Goal: Task Accomplishment & Management: Manage account settings

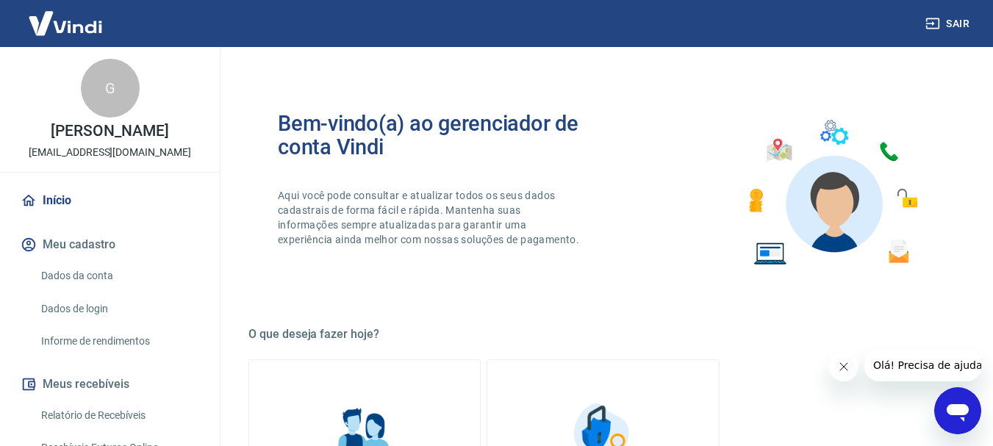
click at [77, 29] on img at bounding box center [66, 23] width 96 height 45
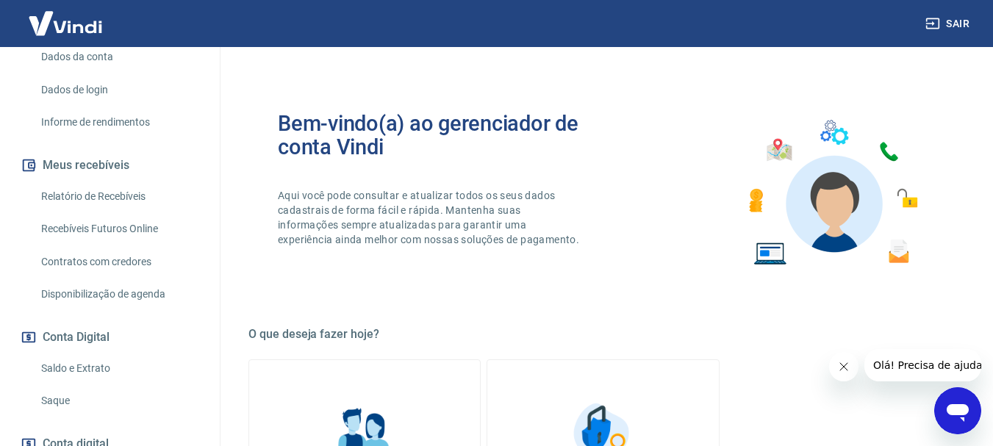
scroll to position [221, 0]
click at [89, 372] on link "Saldo e Extrato" at bounding box center [118, 367] width 167 height 30
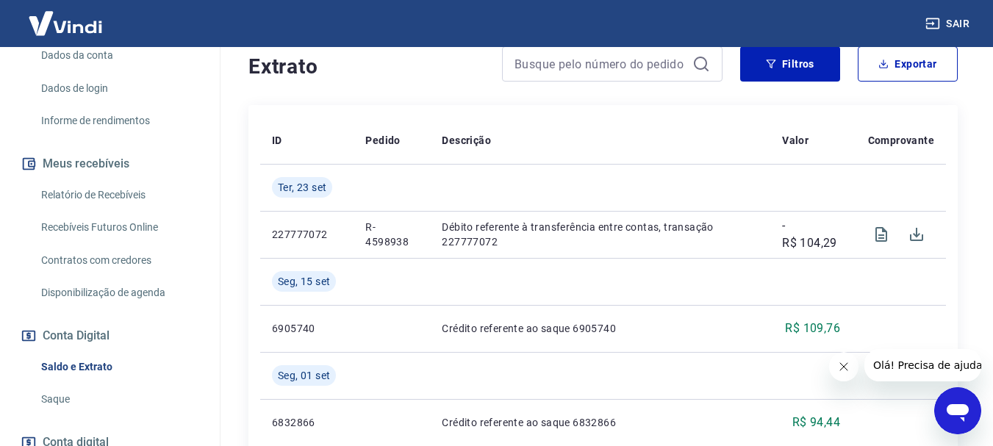
scroll to position [321, 0]
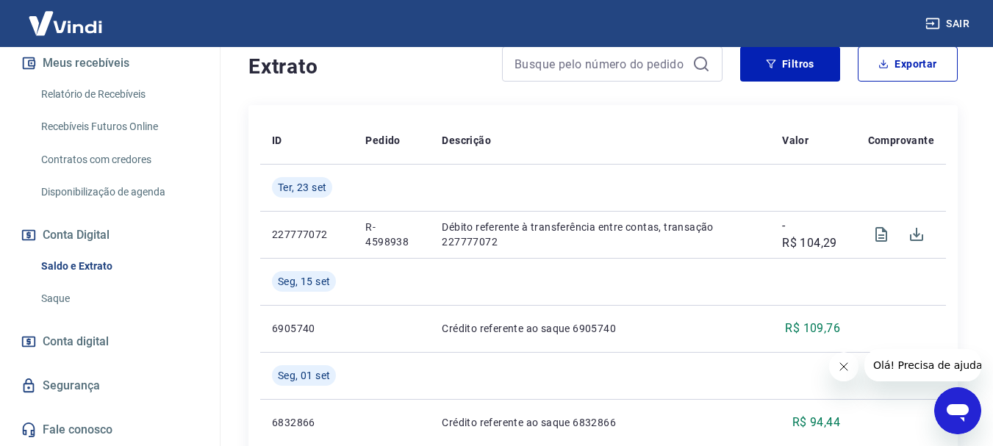
click at [121, 96] on link "Relatório de Recebíveis" at bounding box center [118, 94] width 167 height 30
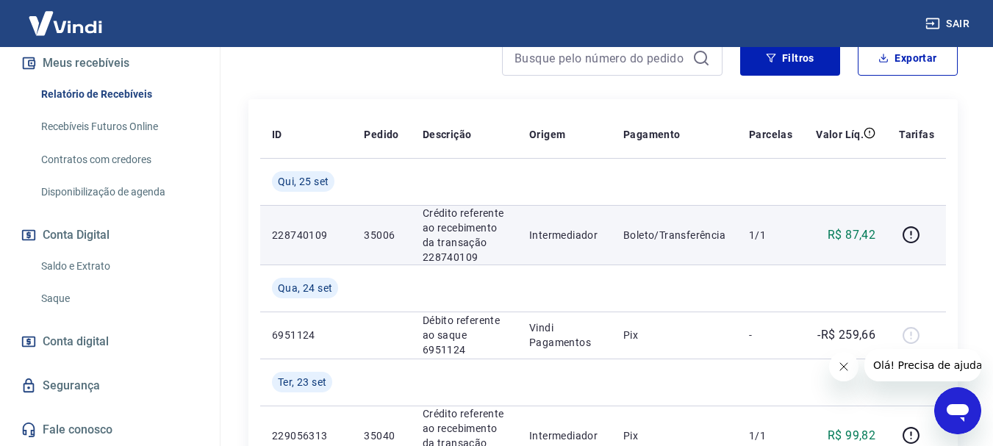
scroll to position [221, 0]
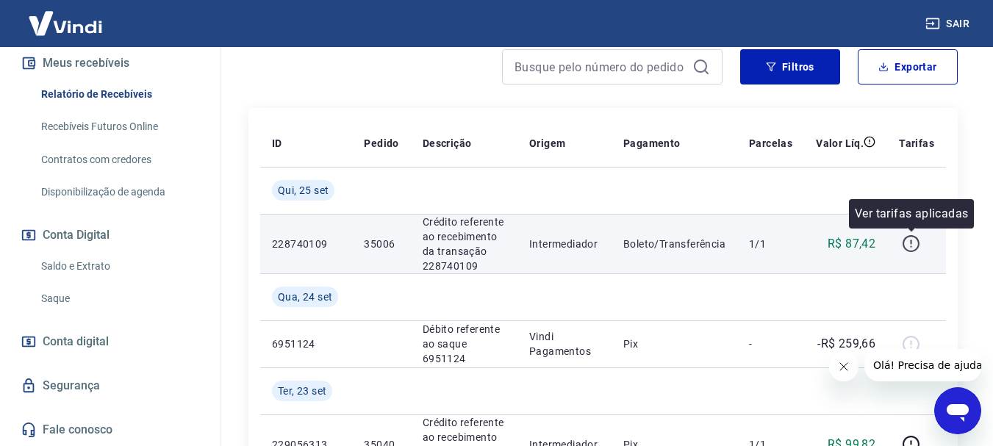
click at [916, 247] on icon "button" at bounding box center [911, 244] width 18 height 18
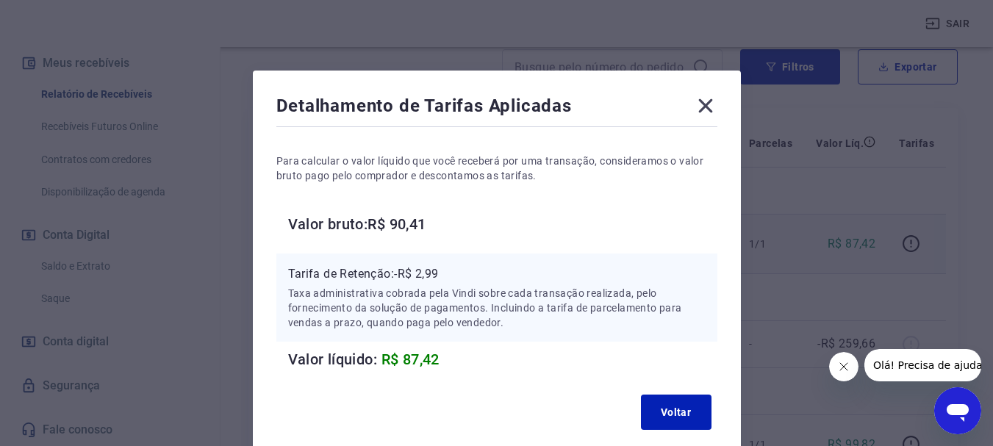
click at [916, 246] on div "Detalhamento de Tarifas Aplicadas Para calcular o valor líquido que você recebe…" at bounding box center [496, 223] width 993 height 446
click at [698, 107] on icon at bounding box center [706, 106] width 24 height 24
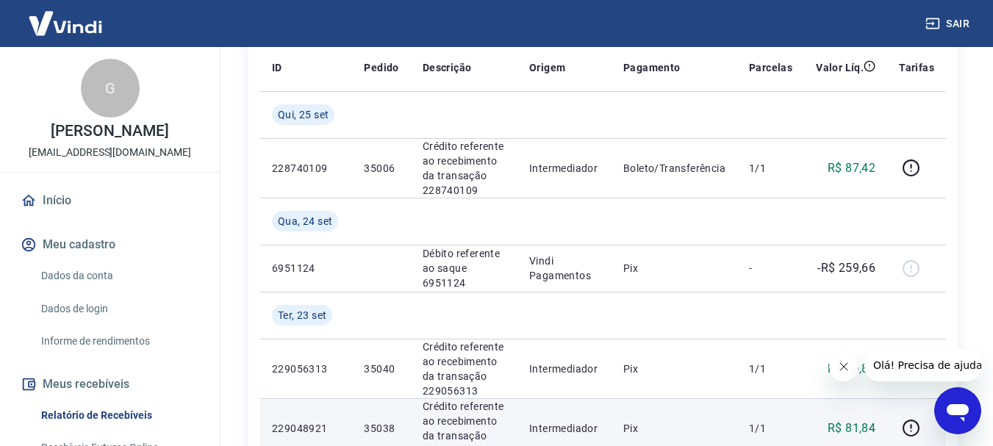
scroll to position [294, 0]
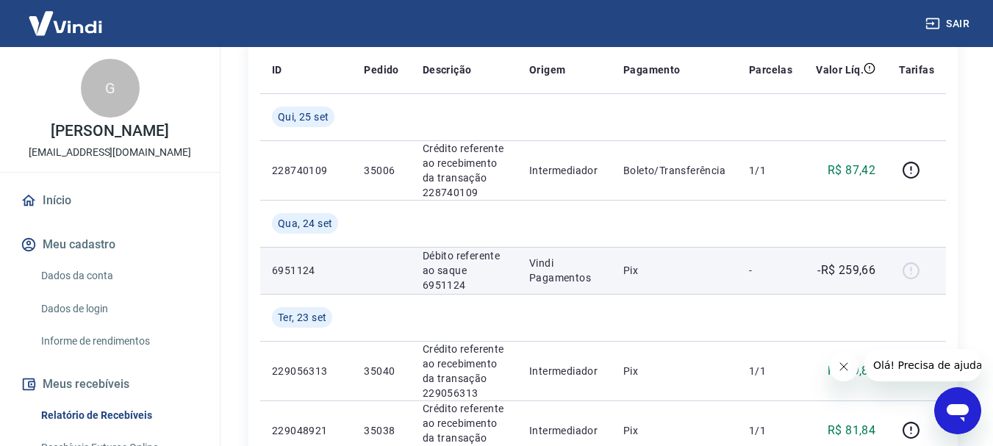
click at [920, 271] on div at bounding box center [916, 271] width 35 height 24
click at [910, 269] on div at bounding box center [916, 271] width 35 height 24
click at [914, 271] on div at bounding box center [916, 271] width 35 height 24
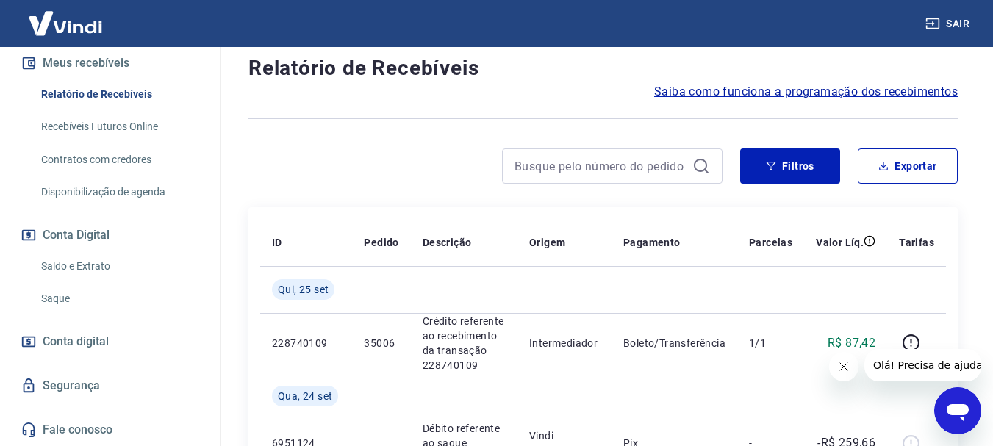
scroll to position [147, 0]
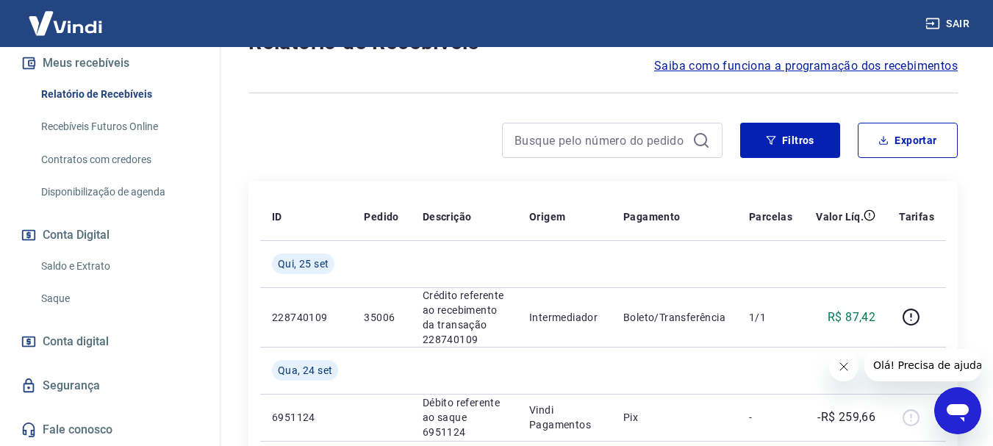
click at [110, 267] on link "Saldo e Extrato" at bounding box center [118, 266] width 167 height 30
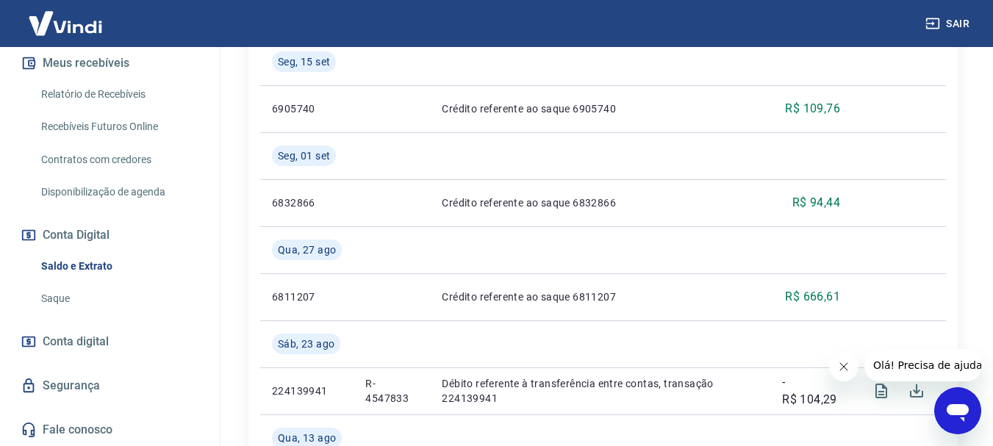
scroll to position [515, 0]
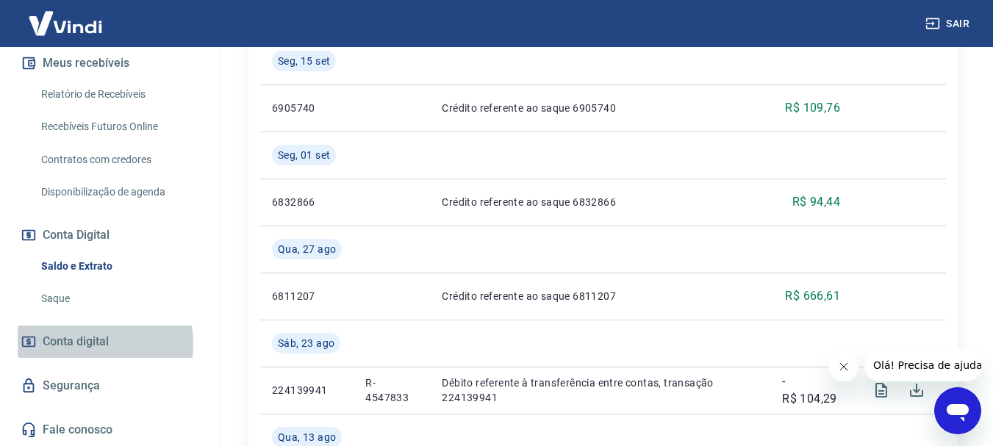
click at [80, 343] on span "Conta digital" at bounding box center [76, 342] width 66 height 21
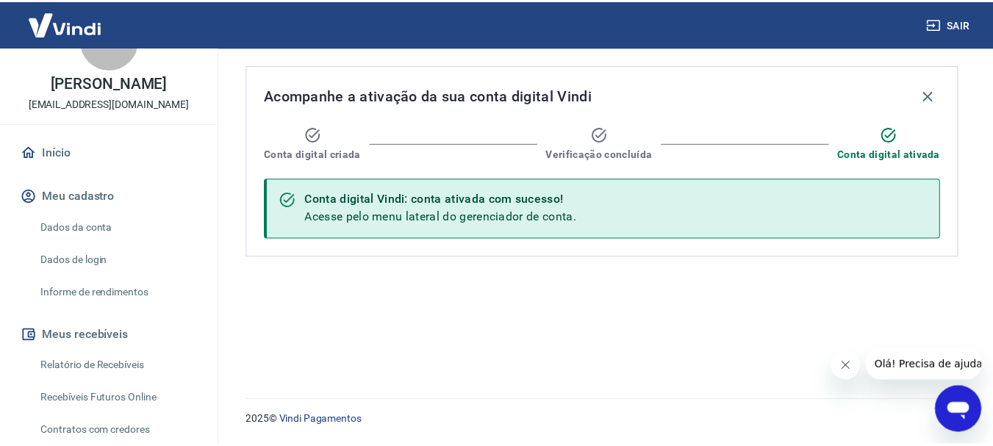
scroll to position [27, 0]
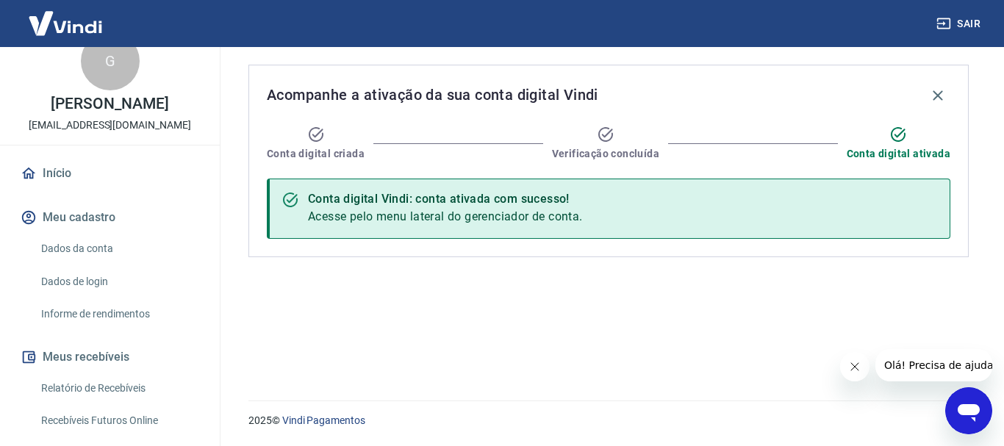
click at [96, 174] on link "Início" at bounding box center [110, 173] width 185 height 32
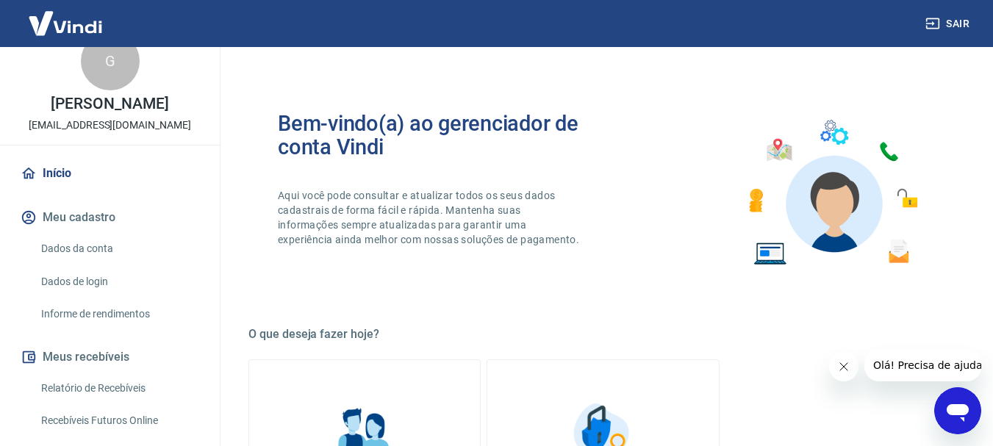
click at [57, 25] on img at bounding box center [66, 23] width 96 height 45
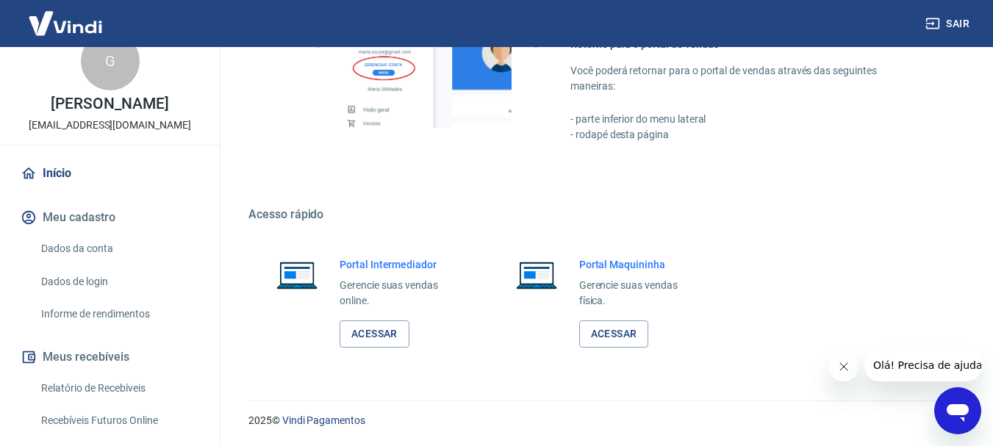
scroll to position [101, 0]
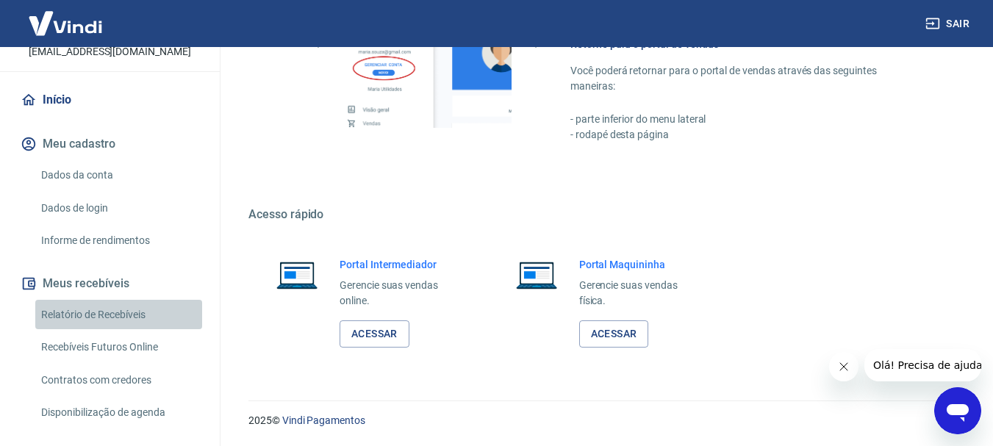
click at [129, 314] on link "Relatório de Recebíveis" at bounding box center [118, 315] width 167 height 30
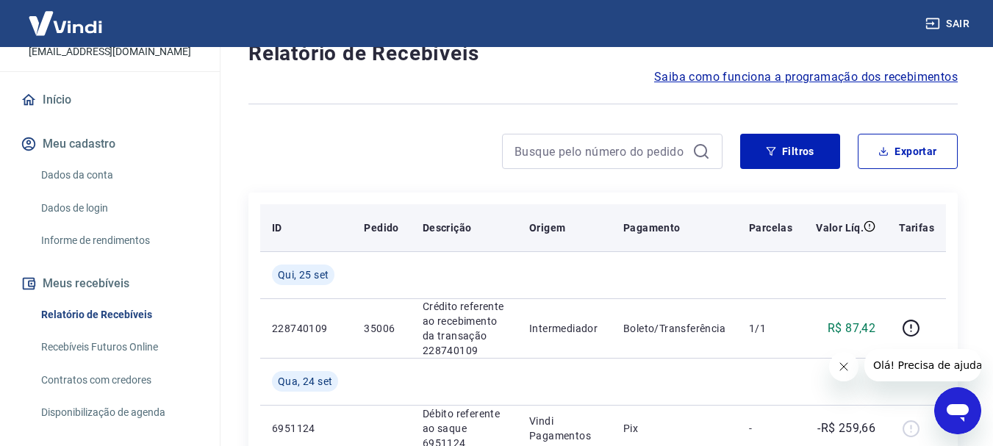
scroll to position [111, 0]
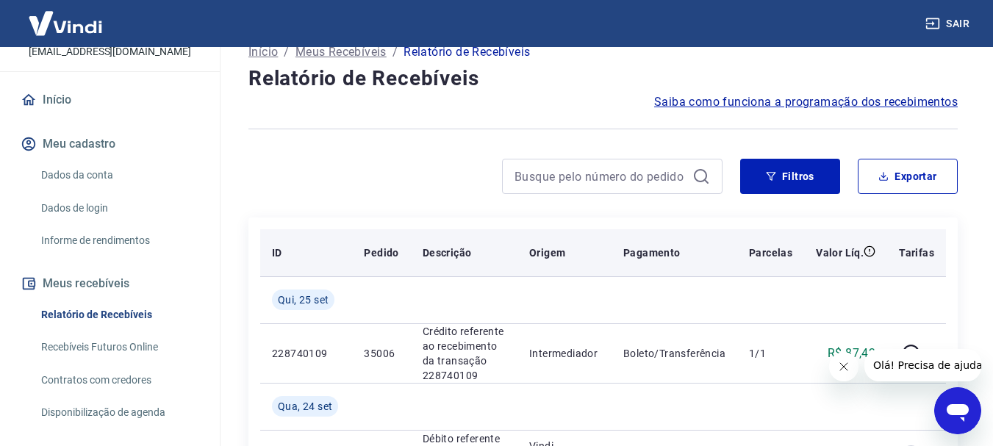
click at [668, 250] on p "Pagamento" at bounding box center [652, 253] width 57 height 15
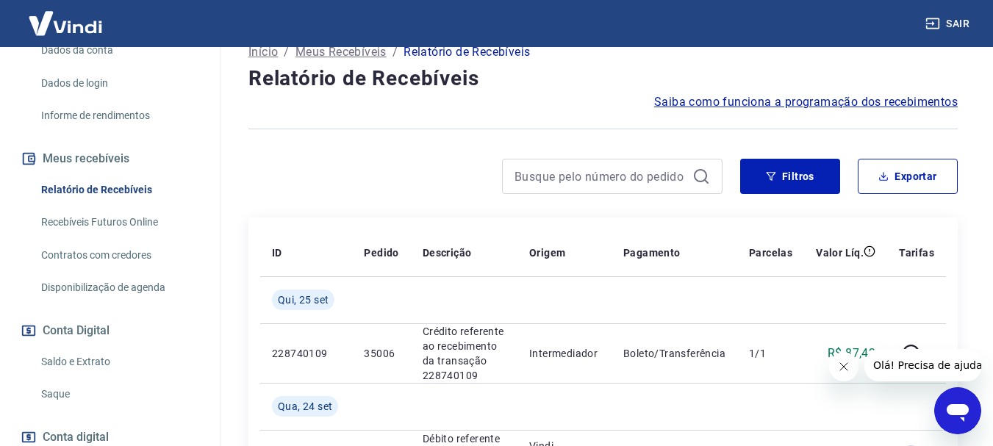
scroll to position [248, 0]
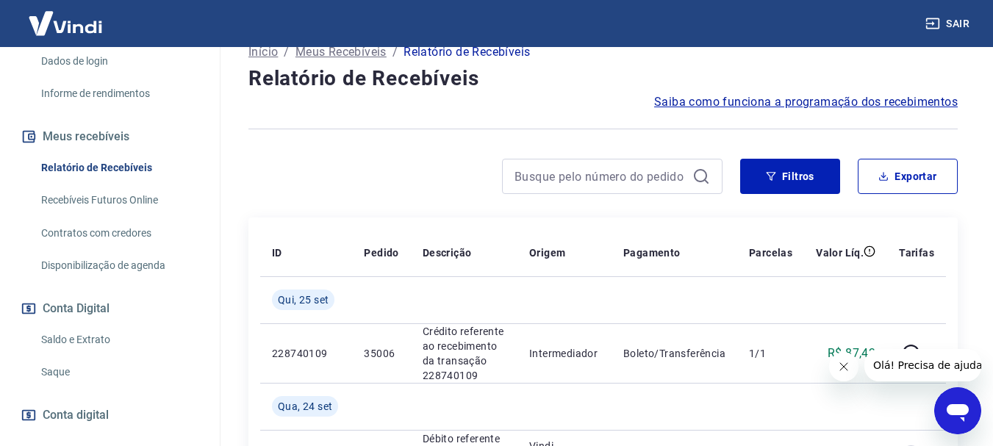
click at [92, 337] on link "Saldo e Extrato" at bounding box center [118, 340] width 167 height 30
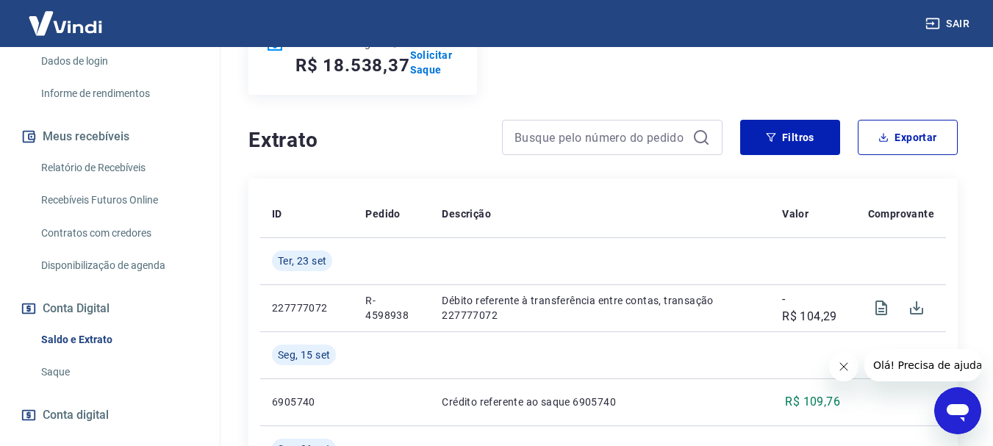
scroll to position [321, 0]
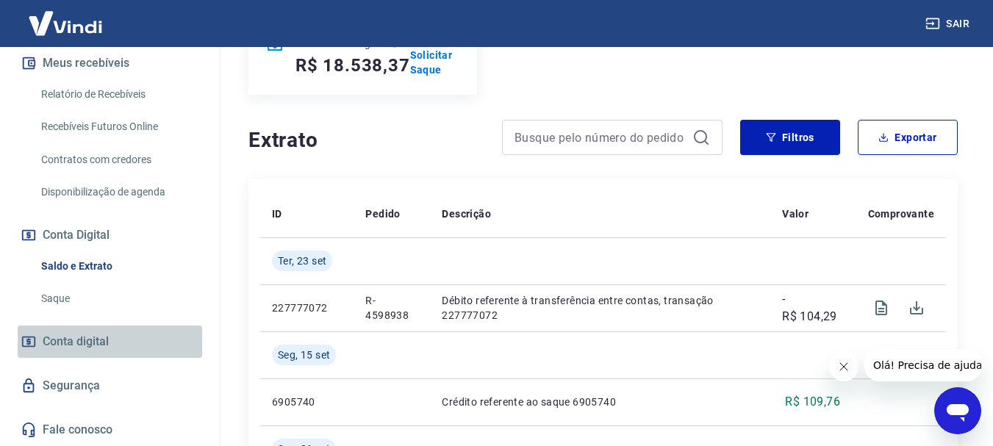
click at [110, 342] on link "Conta digital" at bounding box center [110, 342] width 185 height 32
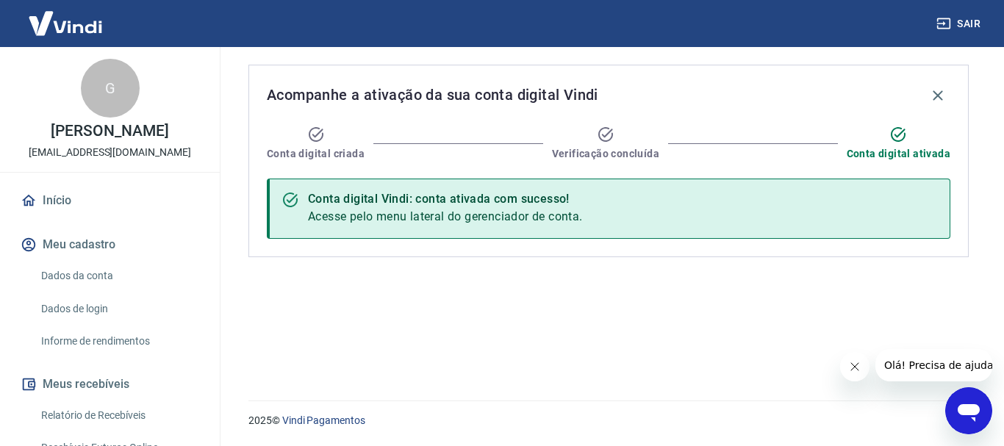
click at [79, 381] on button "Meus recebíveis" at bounding box center [110, 384] width 185 height 32
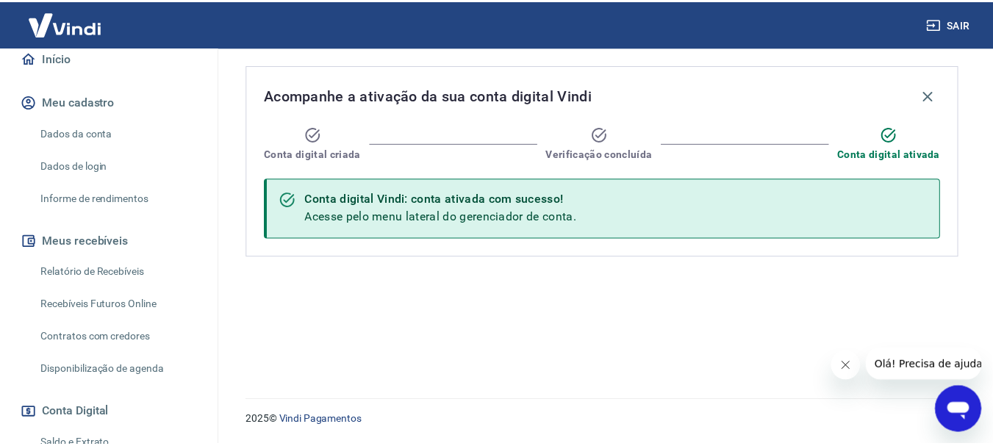
scroll to position [147, 0]
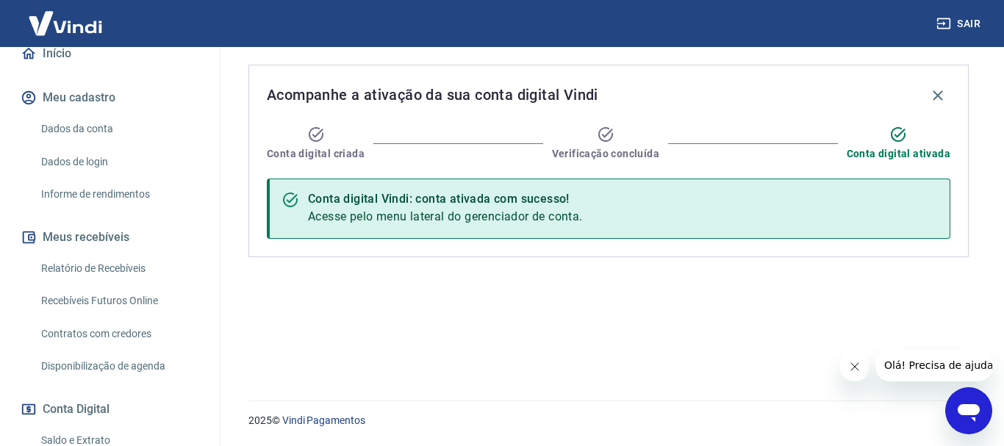
click at [120, 264] on link "Relatório de Recebíveis" at bounding box center [118, 269] width 167 height 30
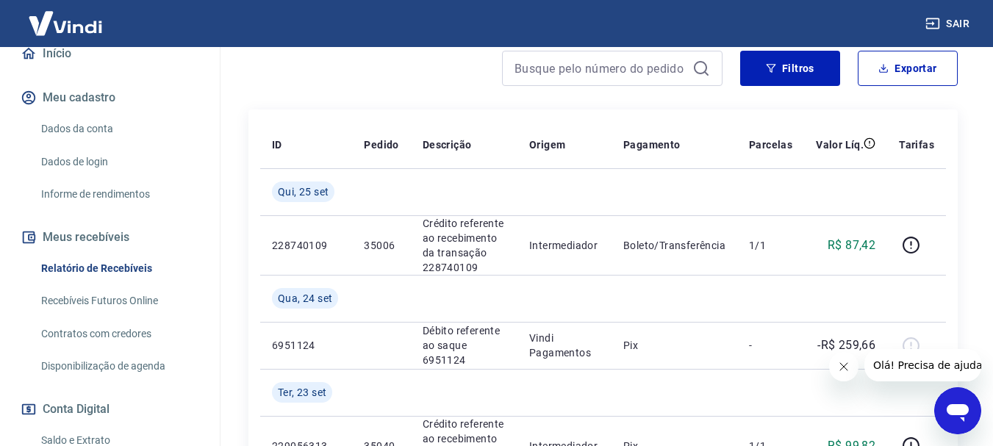
scroll to position [221, 0]
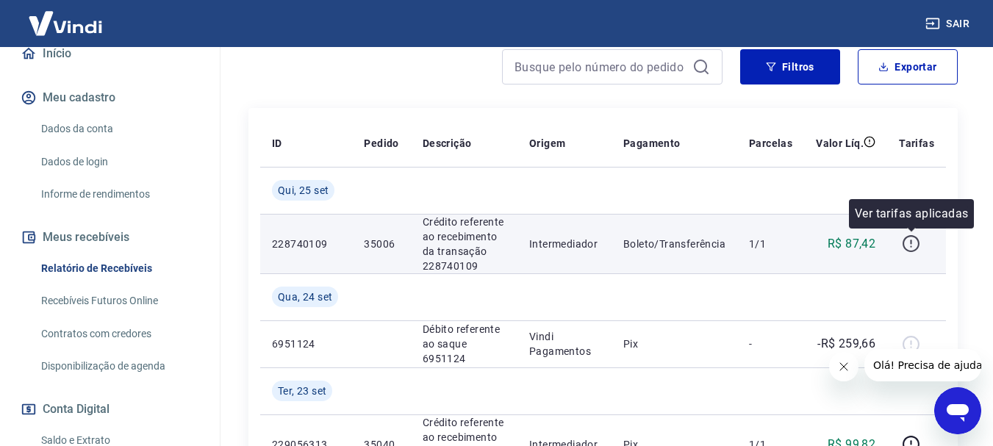
click at [914, 246] on icon "button" at bounding box center [911, 244] width 18 height 18
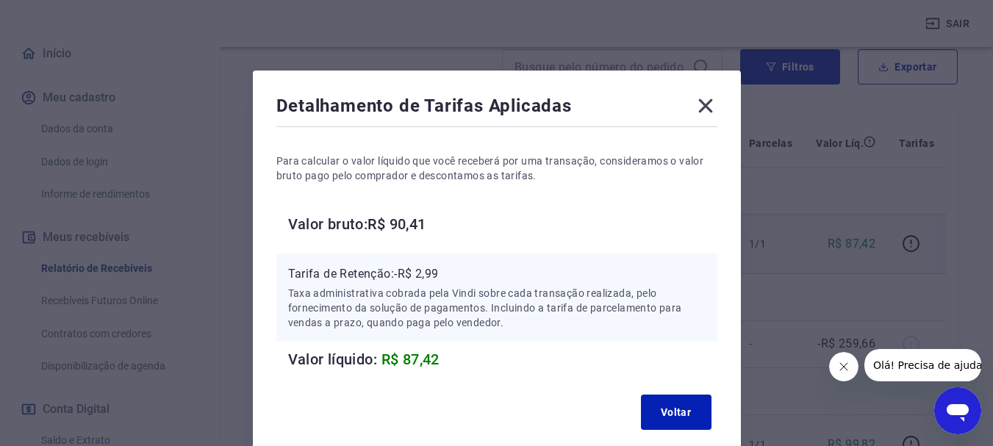
click at [894, 201] on div "Detalhamento de Tarifas Aplicadas Para calcular o valor líquido que você recebe…" at bounding box center [496, 223] width 993 height 446
click at [699, 103] on icon at bounding box center [706, 106] width 24 height 24
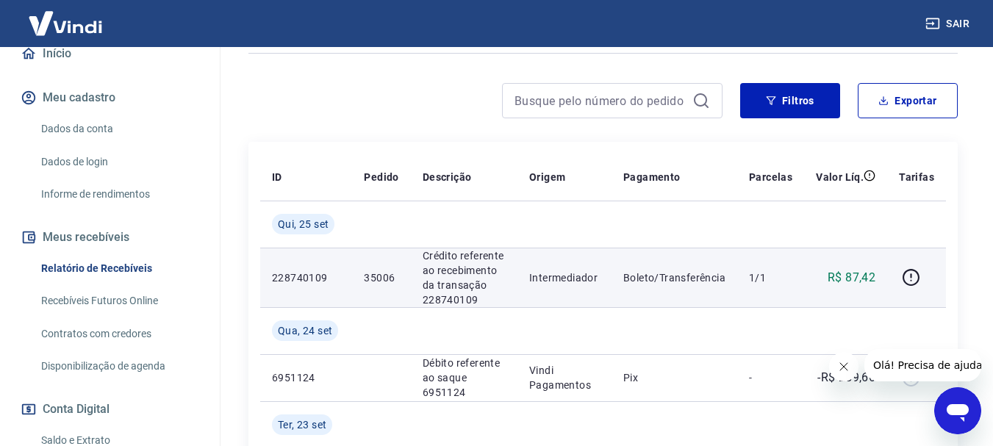
scroll to position [0, 0]
